Goal: Use online tool/utility

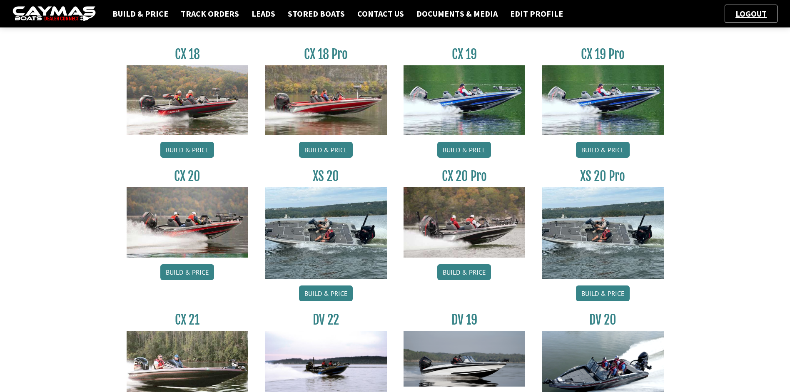
scroll to position [416, 0]
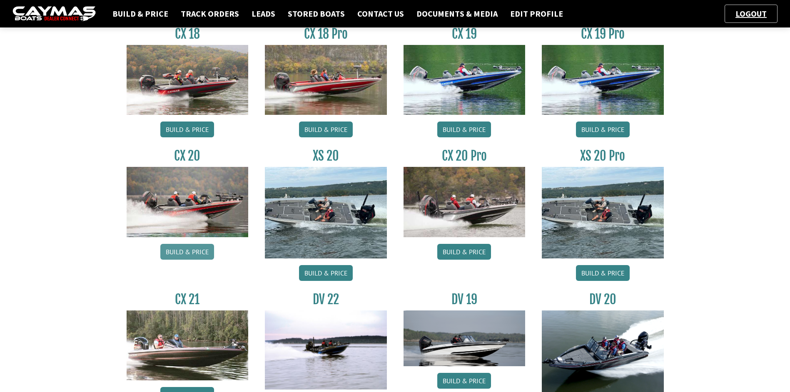
click at [186, 248] on link "Build & Price" at bounding box center [187, 252] width 54 height 16
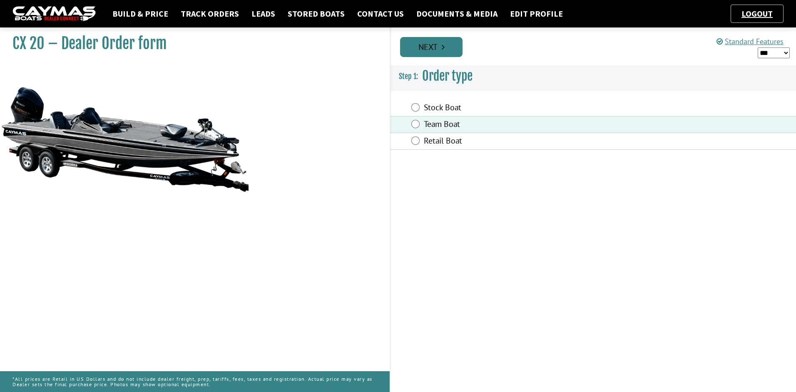
click at [435, 44] on link "Next" at bounding box center [431, 47] width 62 height 20
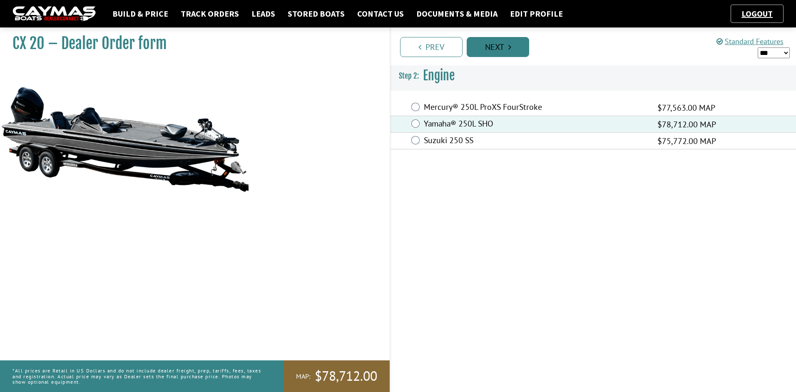
click at [496, 43] on link "Next" at bounding box center [498, 47] width 62 height 20
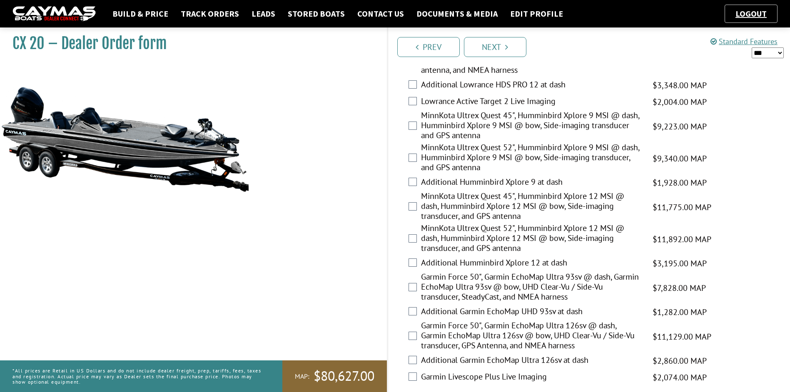
scroll to position [250, 0]
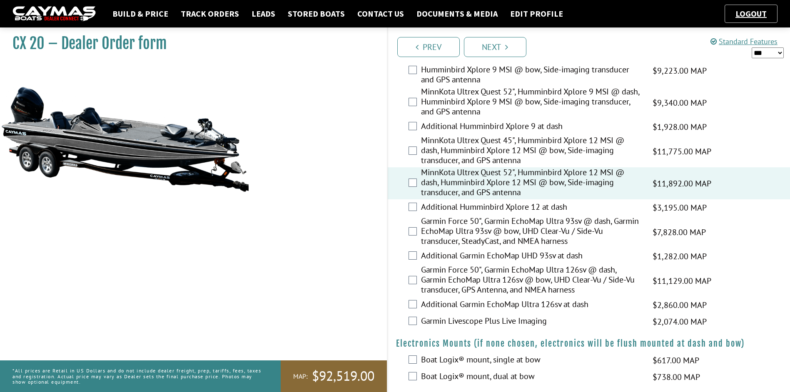
click at [773, 55] on select "*** ****** ******" at bounding box center [767, 52] width 32 height 11
click at [751, 47] on select "*** ****** ******" at bounding box center [767, 52] width 32 height 11
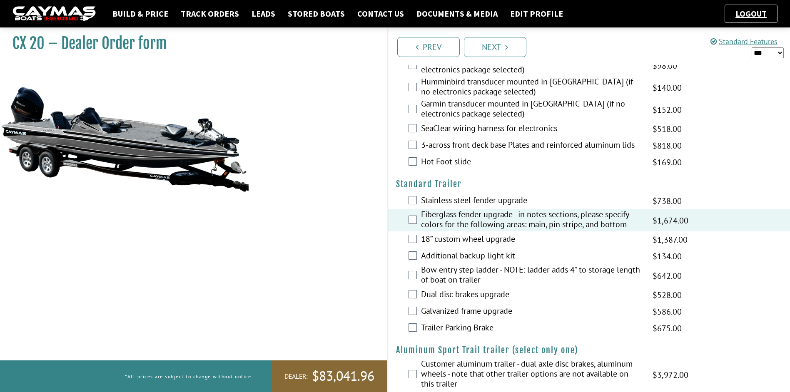
scroll to position [1305, 0]
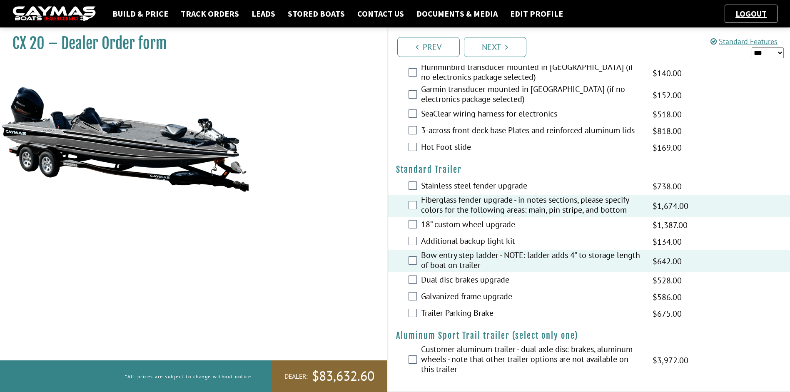
click at [772, 49] on select "*** ****** ******" at bounding box center [767, 52] width 32 height 11
click at [751, 47] on select "*** ****** ******" at bounding box center [767, 52] width 32 height 11
click at [766, 51] on select "*** ****** ******" at bounding box center [767, 52] width 32 height 11
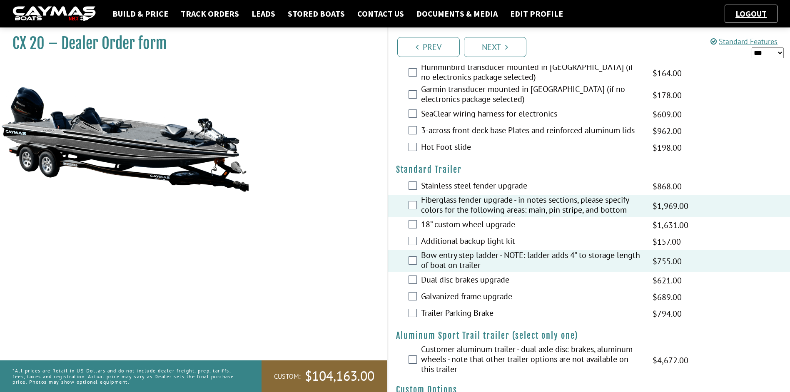
select select "*"
click at [751, 47] on select "*** ****** ******" at bounding box center [767, 52] width 32 height 11
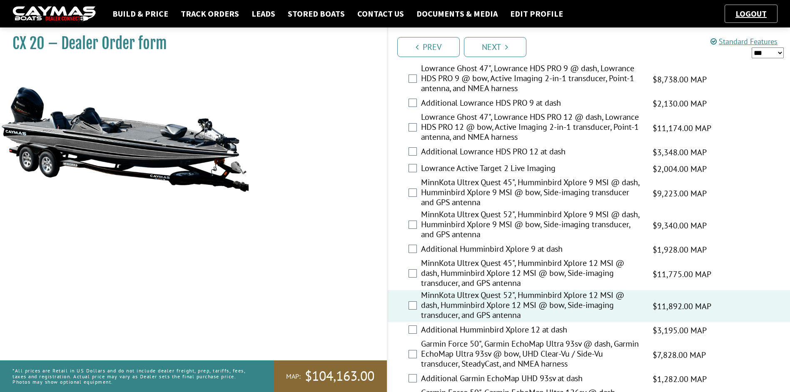
scroll to position [0, 0]
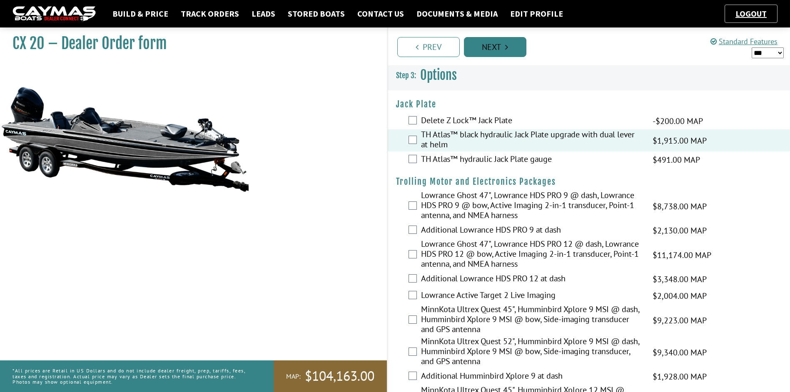
click at [499, 47] on link "Next" at bounding box center [495, 47] width 62 height 20
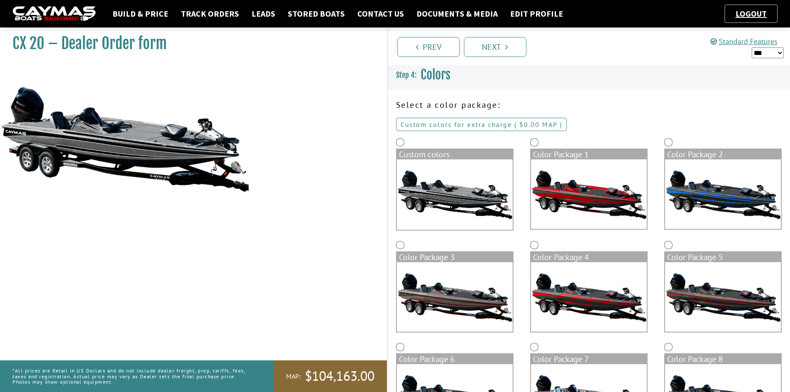
click at [477, 124] on link "Custom colors for extra charge ( $0.00 $0.00 MSRP $0.00 MAP $0.00 )" at bounding box center [481, 124] width 171 height 13
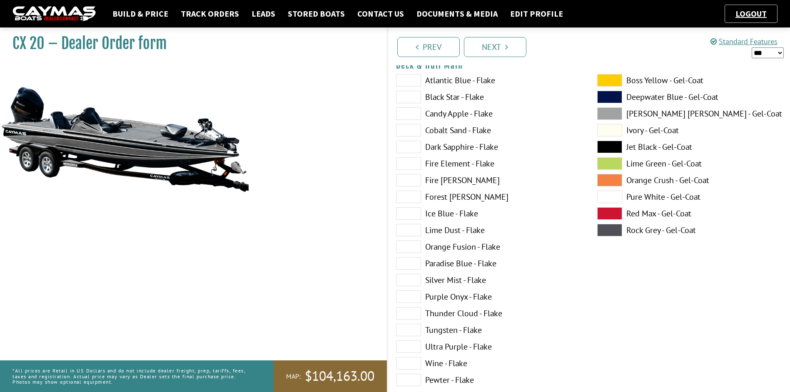
scroll to position [83, 0]
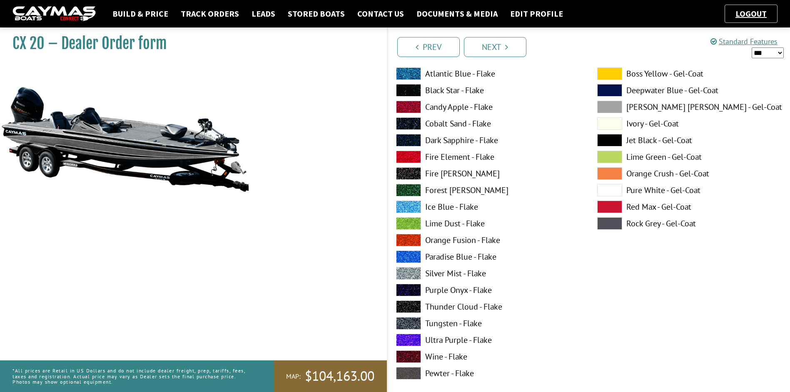
click at [602, 187] on span at bounding box center [609, 190] width 25 height 12
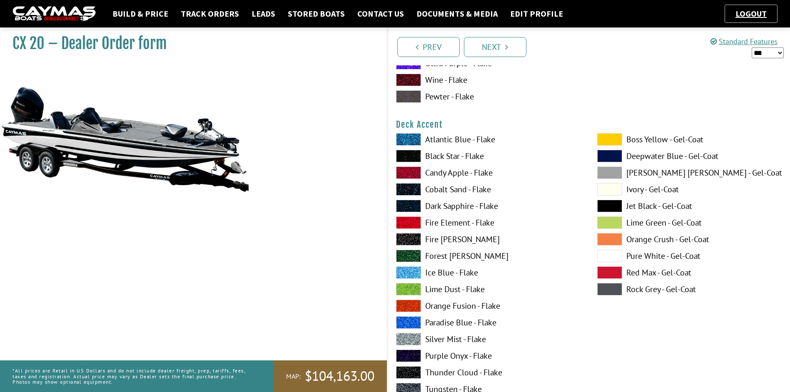
scroll to position [375, 0]
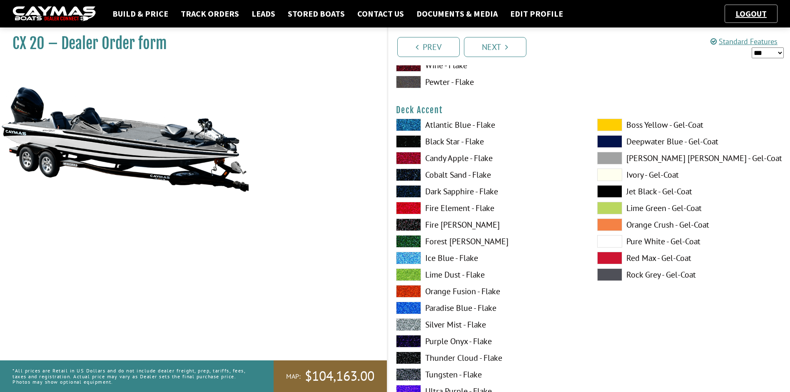
click at [606, 240] on span at bounding box center [609, 241] width 25 height 12
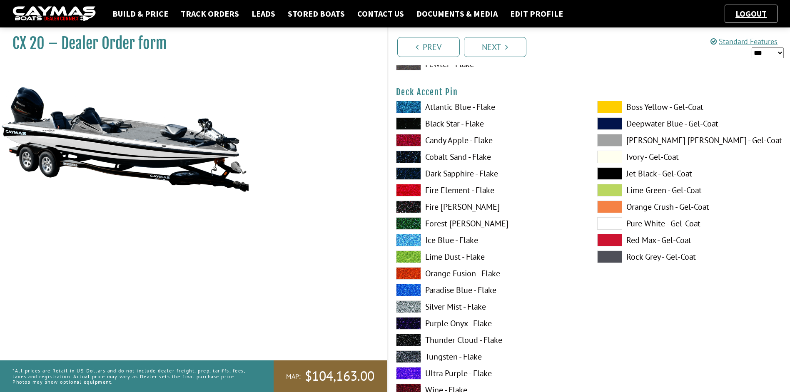
scroll to position [749, 0]
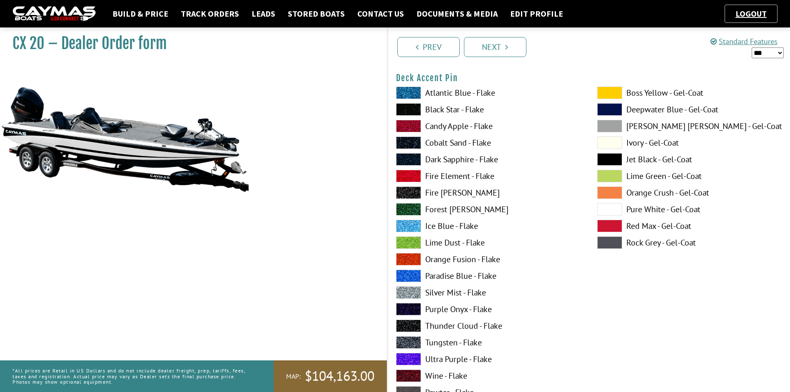
click at [410, 341] on span at bounding box center [408, 342] width 25 height 12
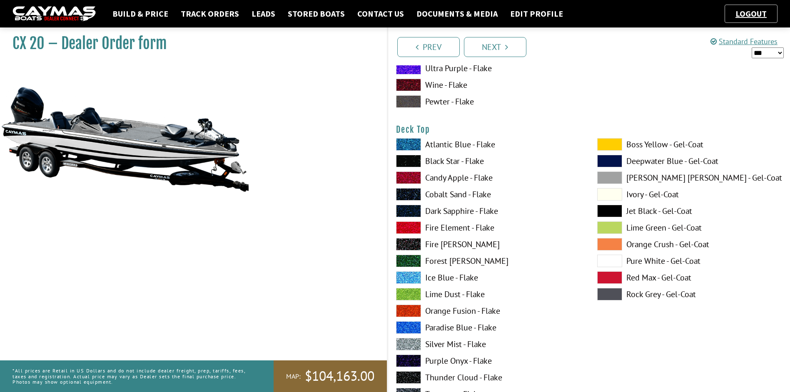
scroll to position [1041, 0]
click at [610, 259] on span at bounding box center [609, 260] width 25 height 12
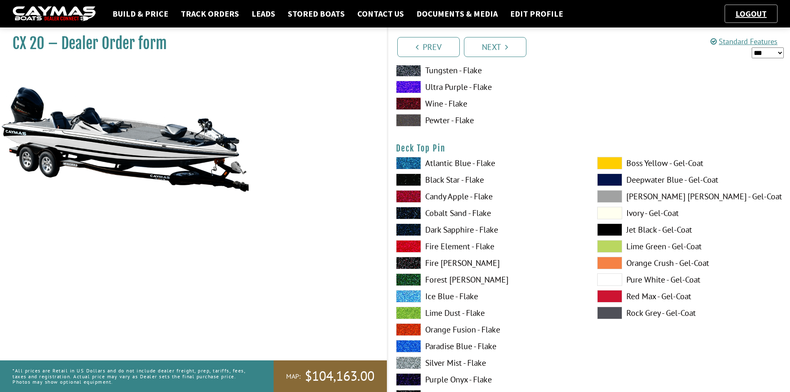
scroll to position [1415, 0]
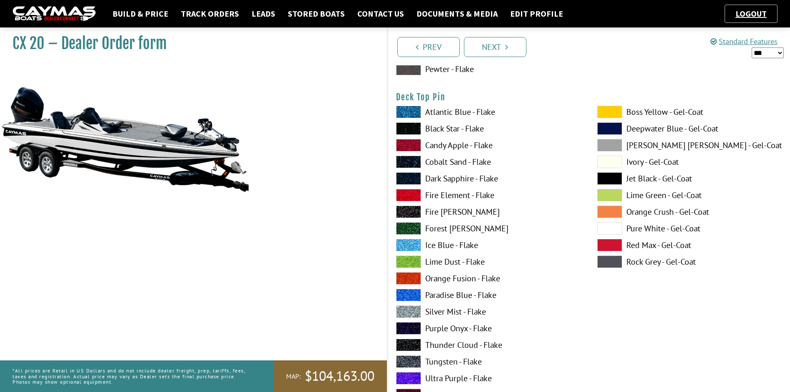
click at [411, 360] on span at bounding box center [408, 362] width 25 height 12
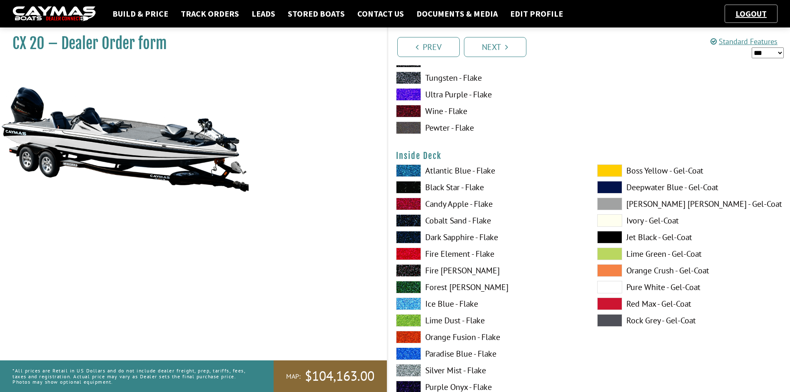
scroll to position [1707, 0]
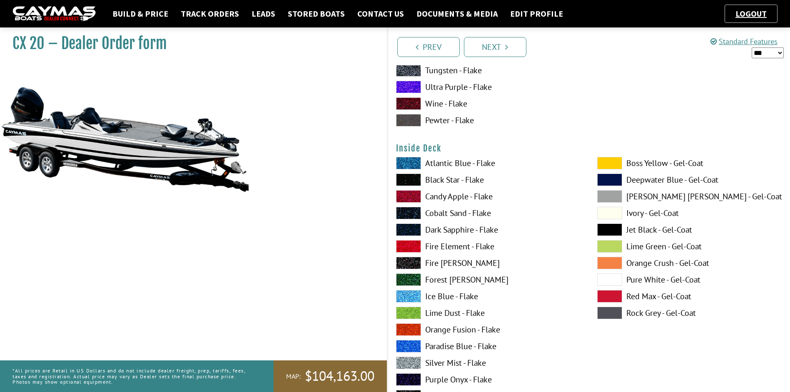
click at [611, 280] on span at bounding box center [609, 280] width 25 height 12
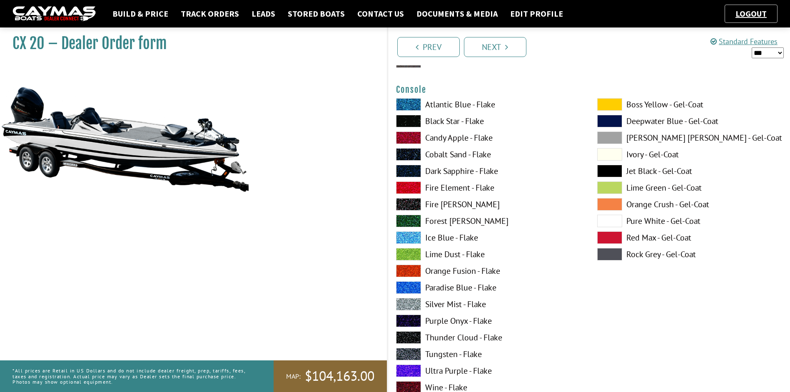
scroll to position [2123, 0]
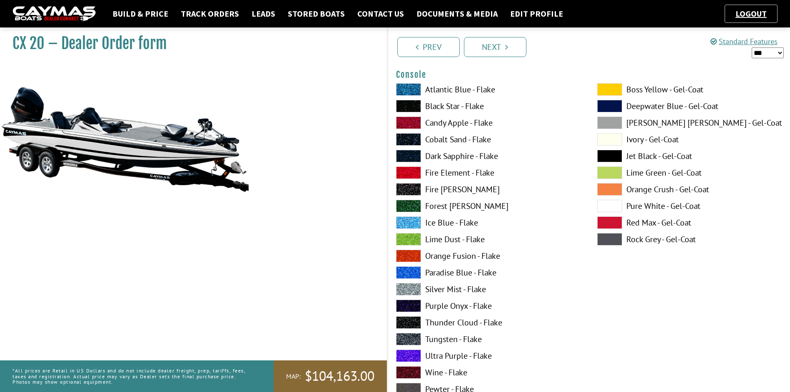
click at [604, 203] on span at bounding box center [609, 206] width 25 height 12
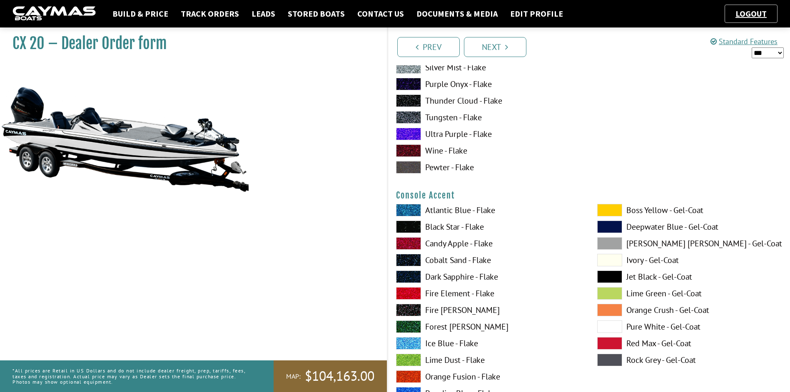
scroll to position [2415, 0]
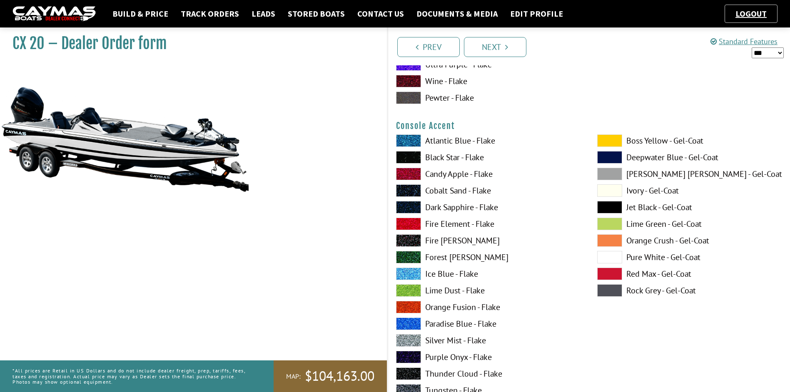
click at [608, 258] on span at bounding box center [609, 257] width 25 height 12
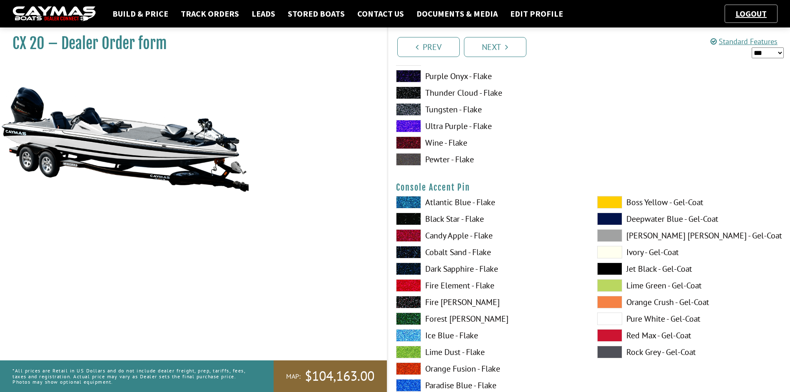
scroll to position [2789, 0]
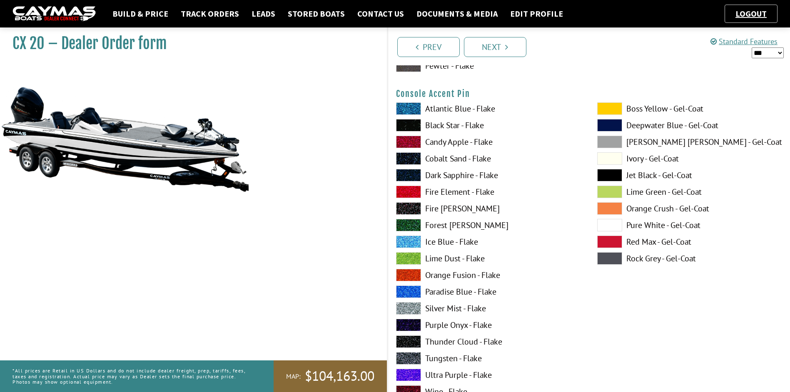
click at [410, 358] on span at bounding box center [408, 358] width 25 height 12
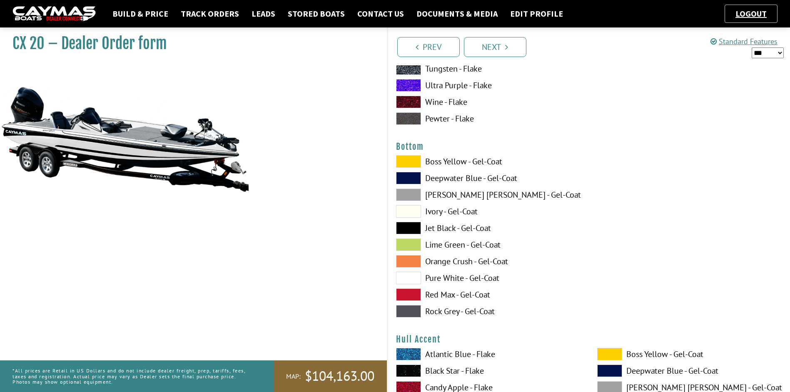
scroll to position [3081, 0]
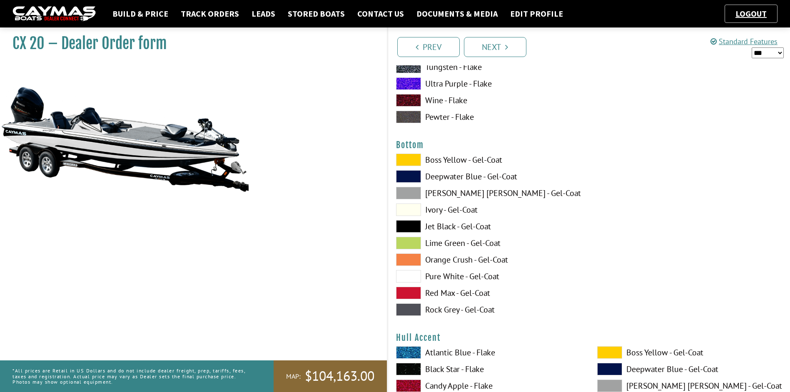
click at [407, 226] on span at bounding box center [408, 226] width 25 height 12
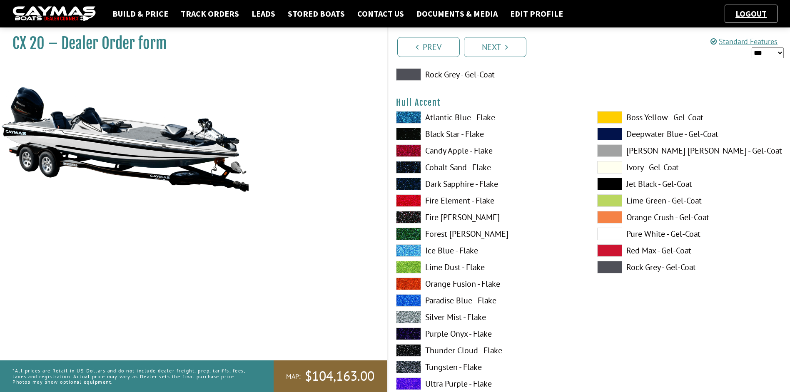
scroll to position [3331, 0]
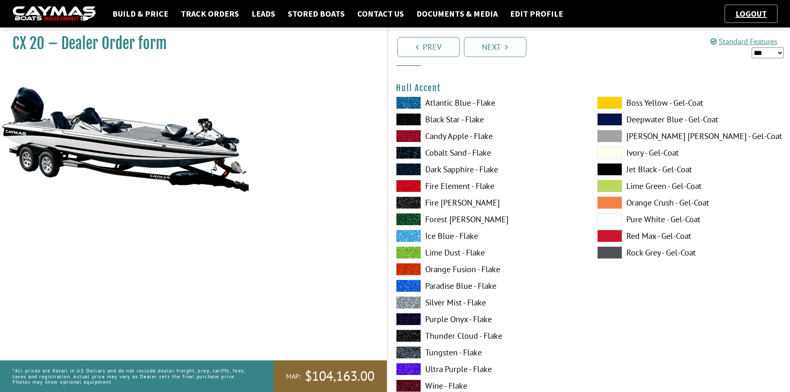
click at [608, 218] on span at bounding box center [609, 219] width 25 height 12
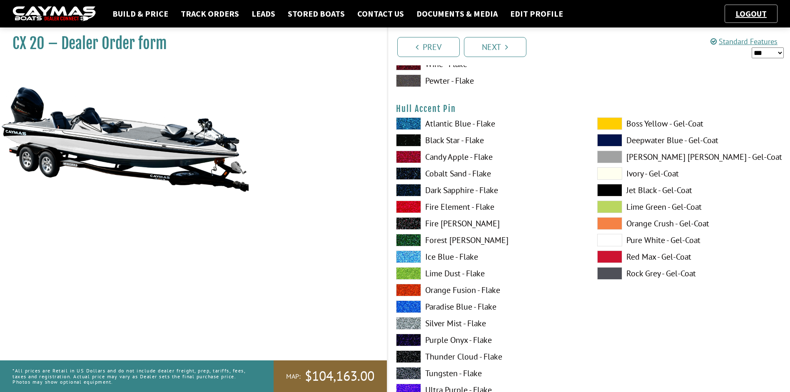
scroll to position [3664, 0]
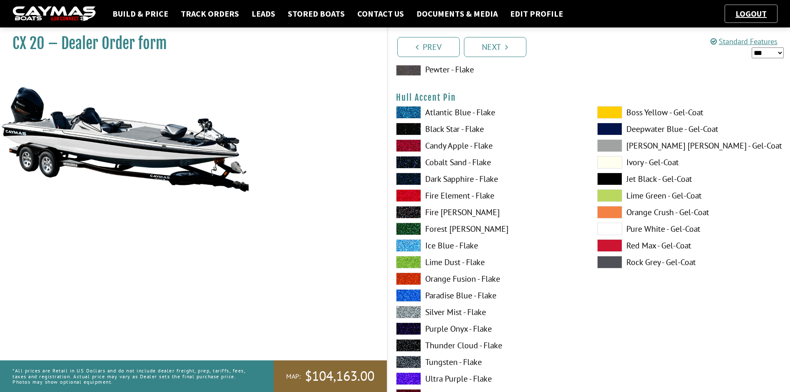
click at [412, 359] on span at bounding box center [408, 362] width 25 height 12
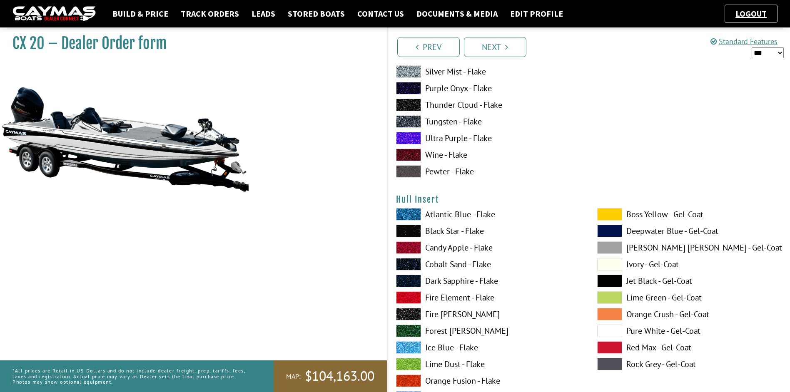
scroll to position [3997, 0]
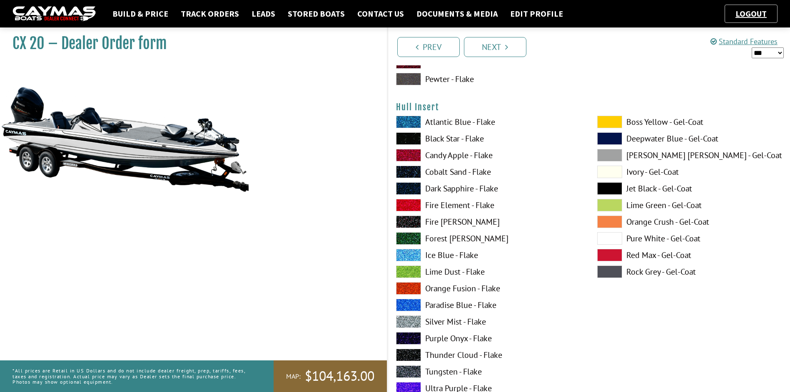
click at [607, 239] on span at bounding box center [609, 238] width 25 height 12
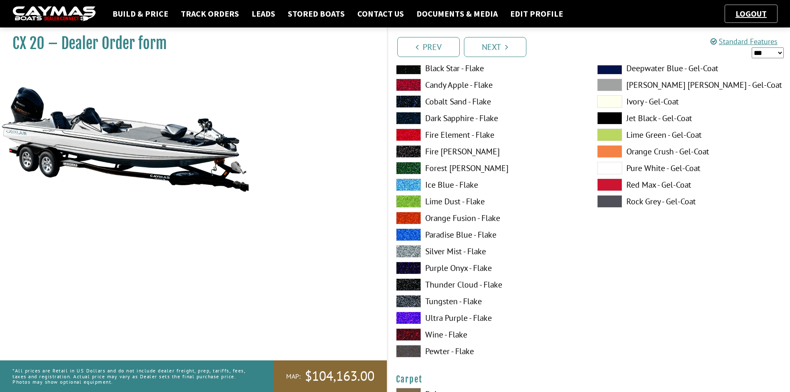
scroll to position [4413, 0]
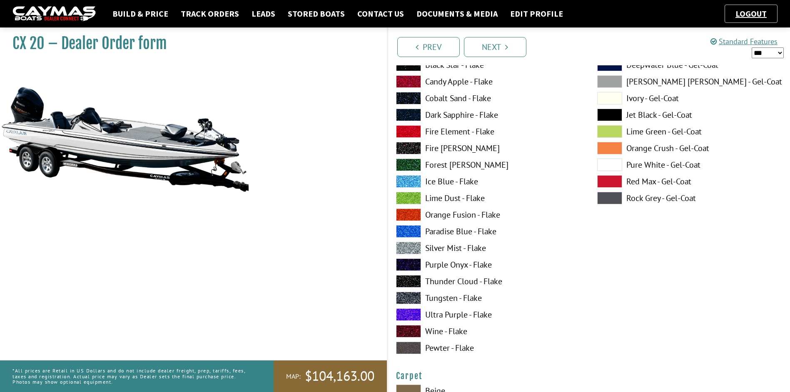
click at [408, 295] on span at bounding box center [408, 298] width 25 height 12
click at [406, 246] on span at bounding box center [408, 248] width 25 height 12
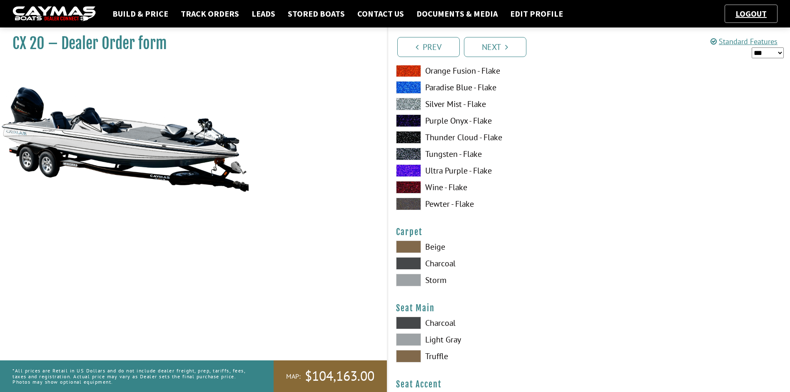
scroll to position [4579, 0]
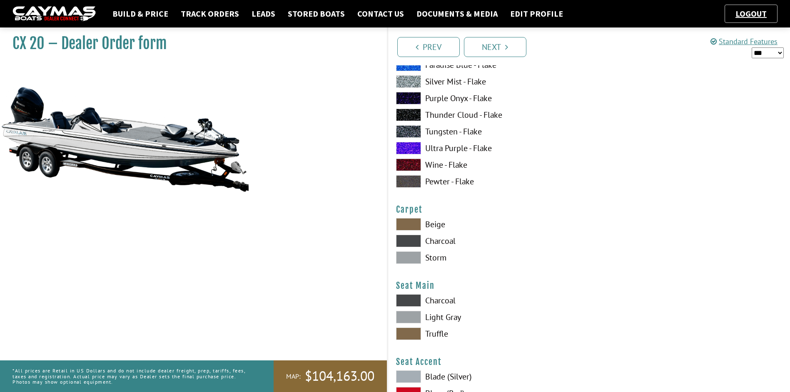
click at [413, 241] on span at bounding box center [408, 241] width 25 height 12
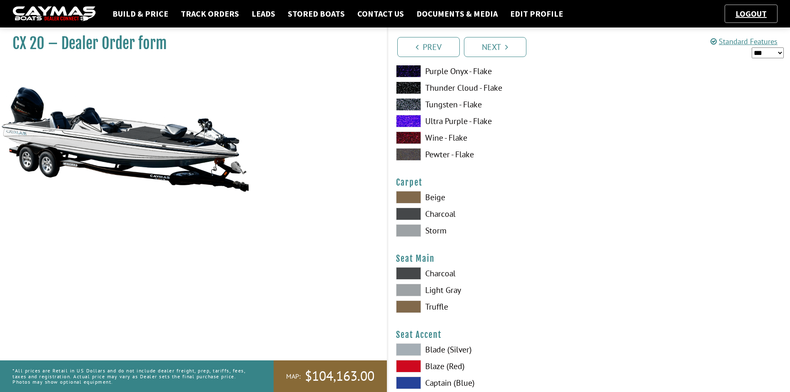
scroll to position [4663, 0]
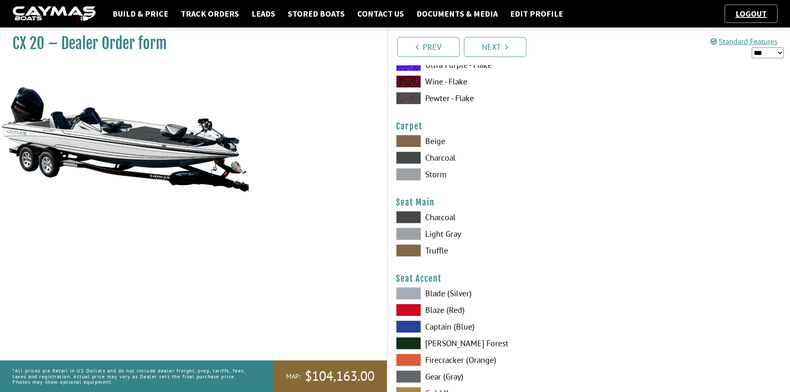
click at [410, 219] on span at bounding box center [408, 217] width 25 height 12
click at [409, 231] on span at bounding box center [408, 234] width 25 height 12
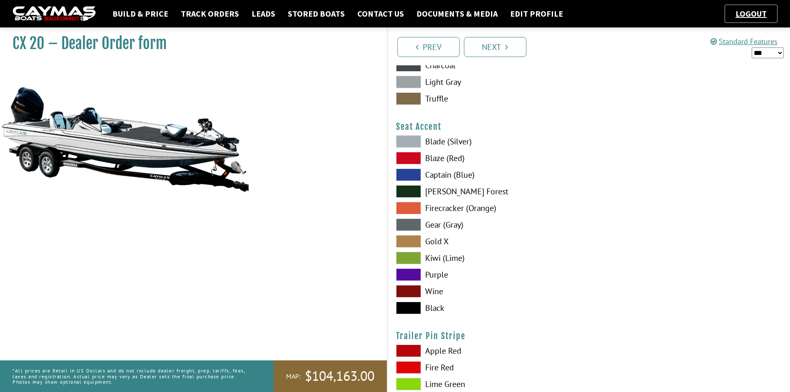
scroll to position [4829, 0]
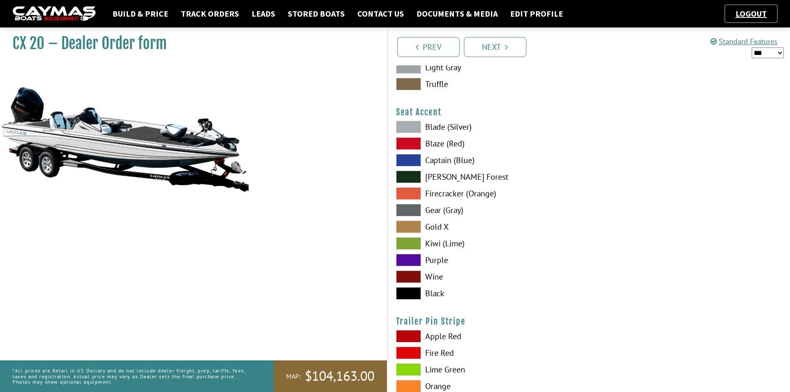
click at [411, 294] on span at bounding box center [408, 293] width 25 height 12
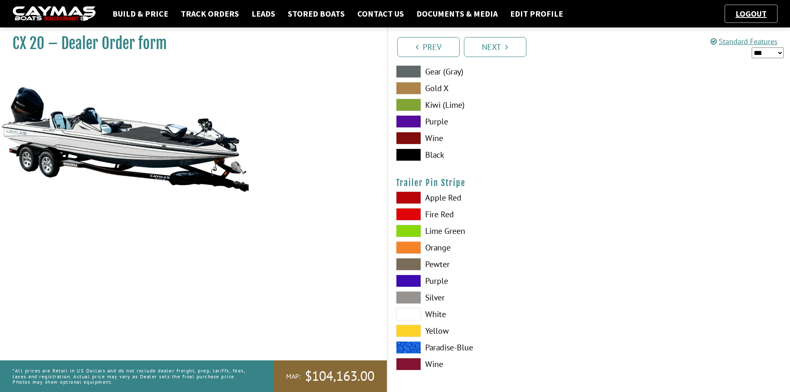
scroll to position [4971, 0]
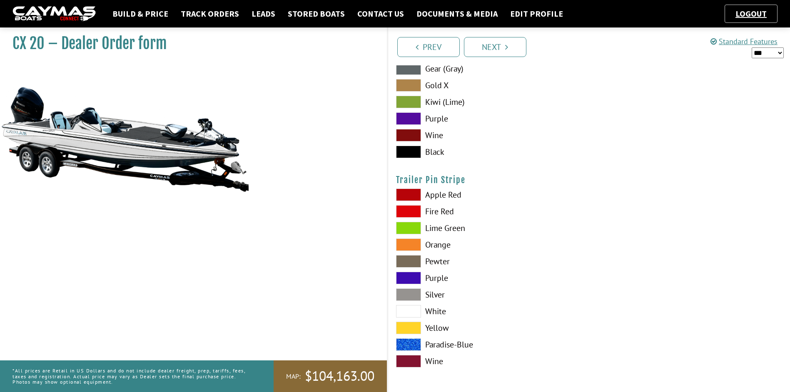
click at [407, 309] on span at bounding box center [408, 311] width 25 height 12
click at [406, 296] on span at bounding box center [408, 295] width 25 height 12
click at [498, 51] on link "Next" at bounding box center [495, 47] width 62 height 20
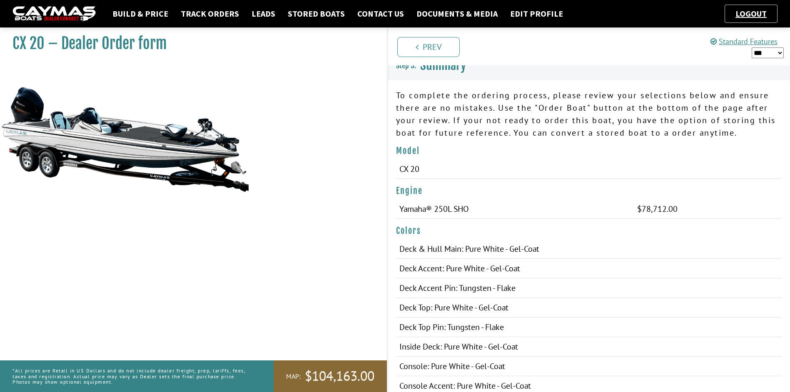
scroll to position [0, 0]
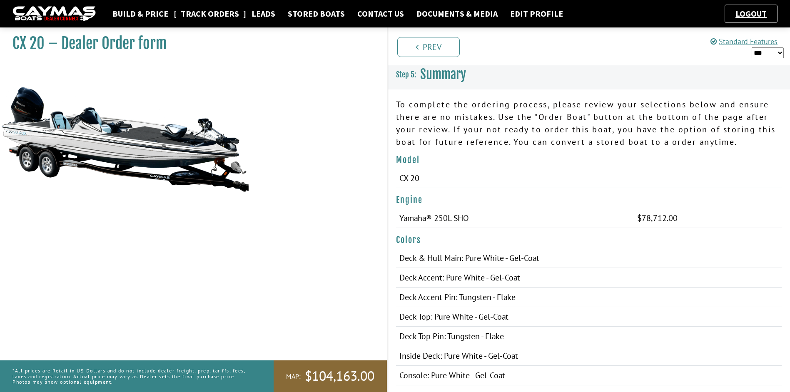
click at [216, 12] on link "Track Orders" at bounding box center [210, 13] width 67 height 11
